Goal: Complete application form

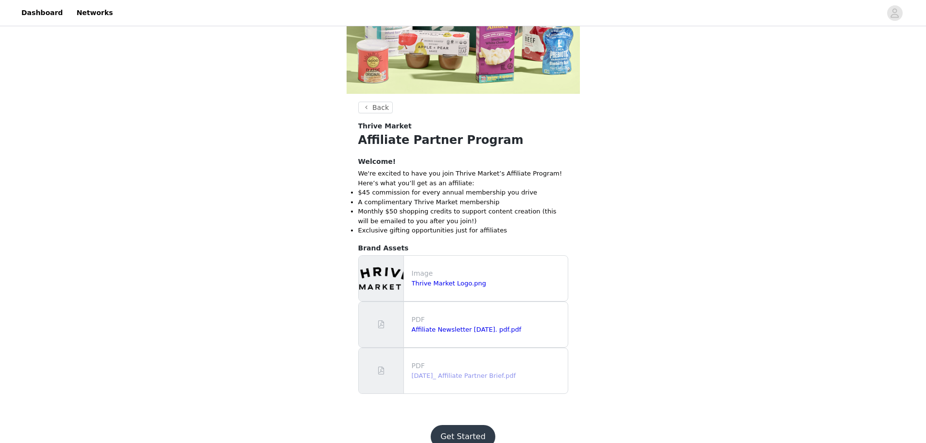
scroll to position [185, 0]
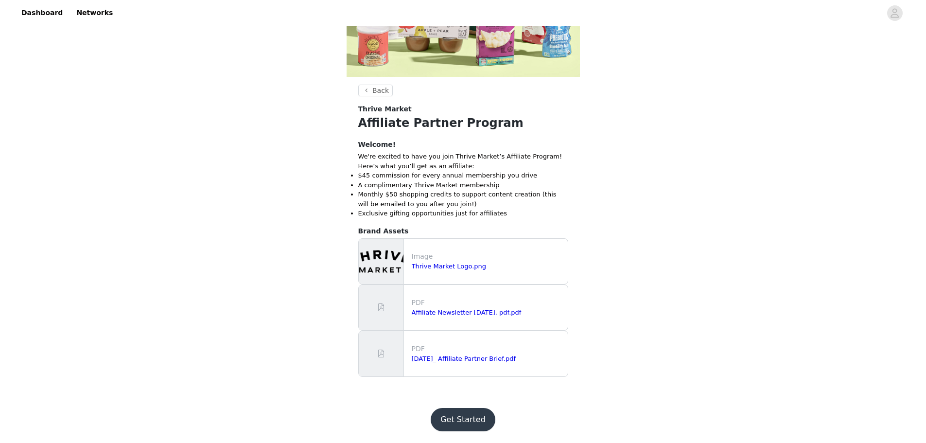
click at [486, 421] on button "Get Started" at bounding box center [463, 419] width 65 height 23
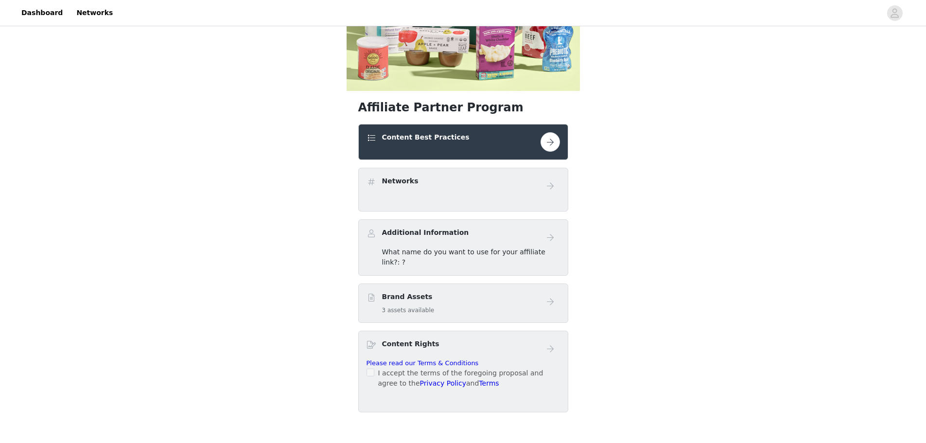
scroll to position [115, 0]
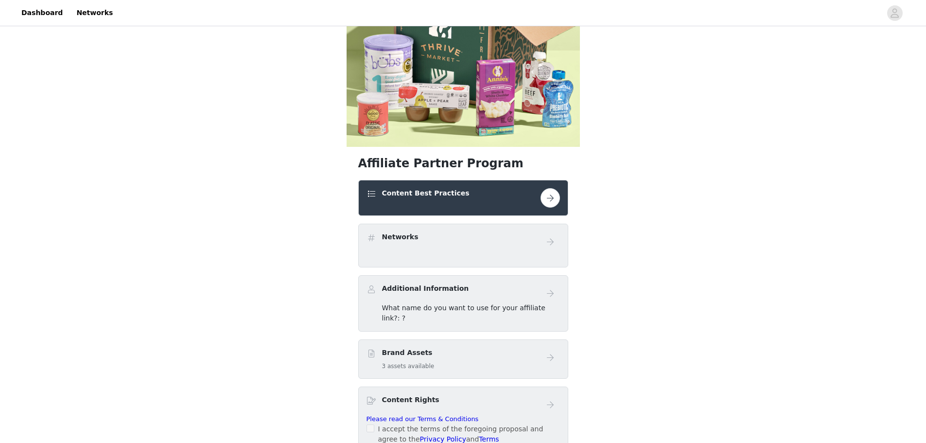
click at [545, 194] on button "button" at bounding box center [549, 197] width 19 height 19
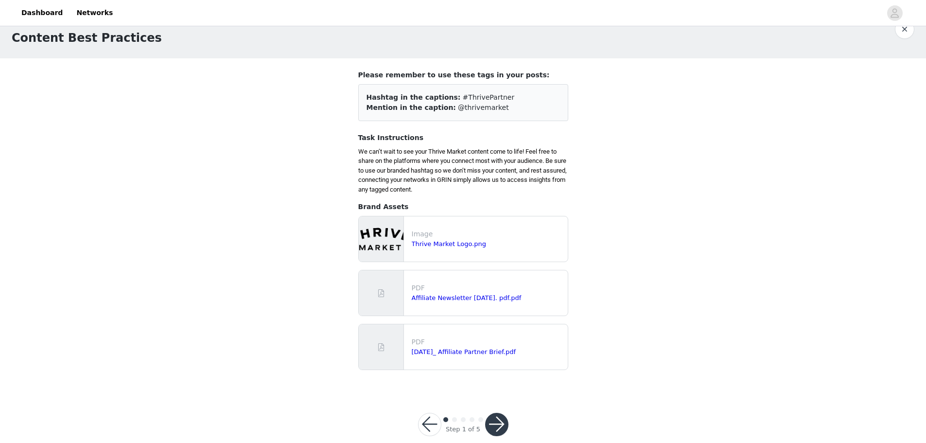
scroll to position [37, 0]
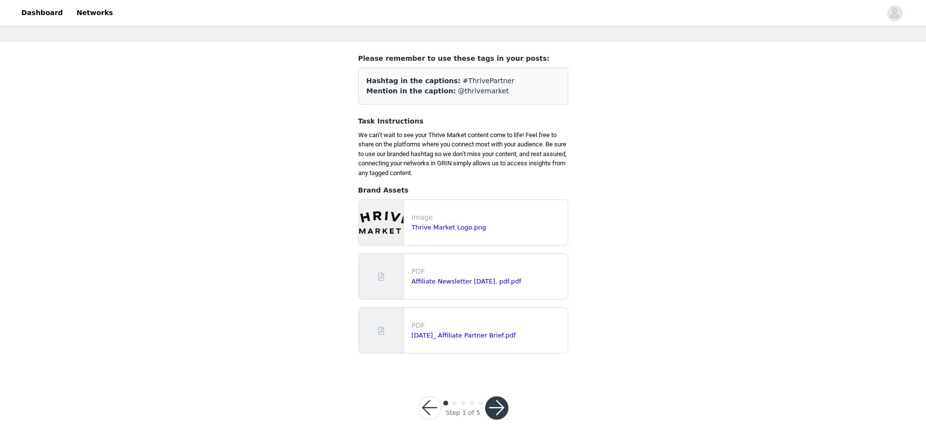
click at [485, 405] on button "button" at bounding box center [496, 407] width 23 height 23
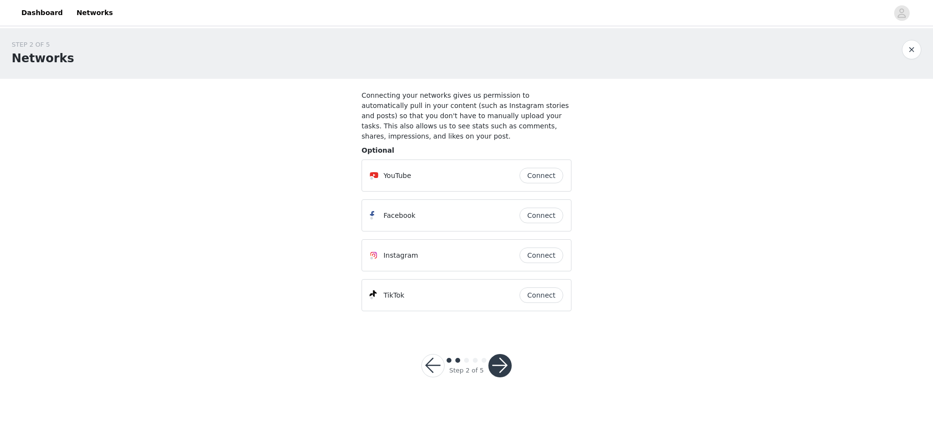
click at [503, 358] on button "button" at bounding box center [499, 365] width 23 height 23
